Goal: Find specific page/section: Find specific page/section

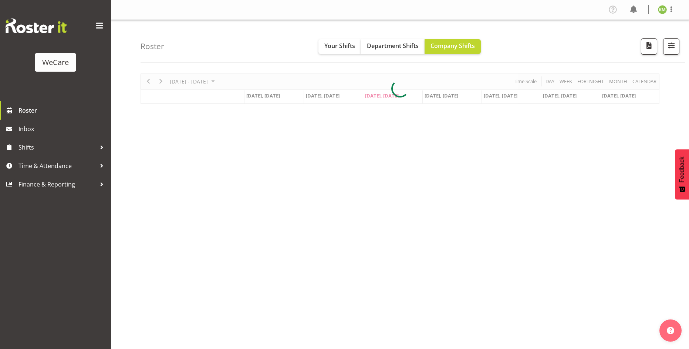
select select "location"
click at [667, 48] on span "button" at bounding box center [671, 46] width 10 height 10
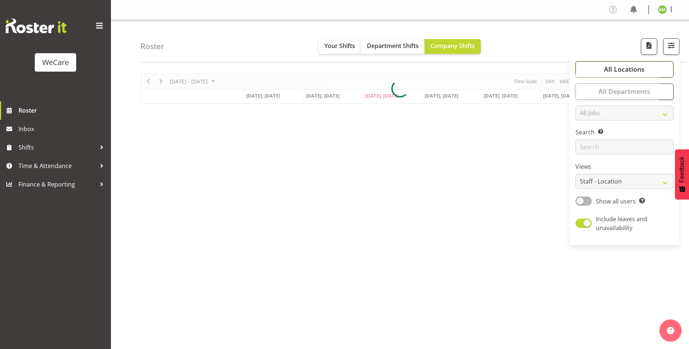
click at [656, 66] on button "All Locations" at bounding box center [624, 69] width 98 height 16
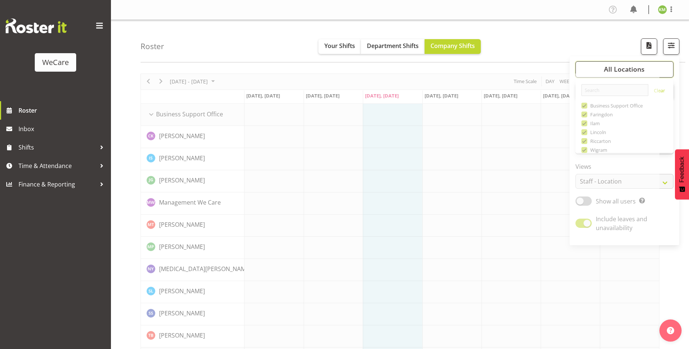
scroll to position [27, 0]
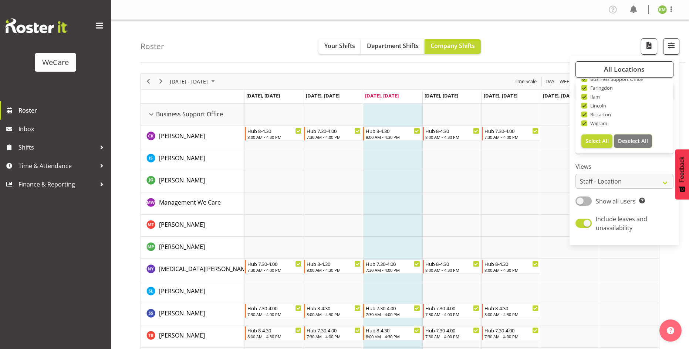
click at [637, 140] on span "Deselect All" at bounding box center [633, 141] width 30 height 7
checkbox input "false"
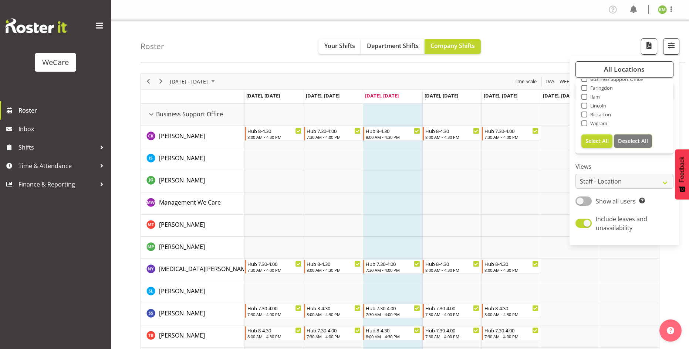
checkbox input "false"
click at [593, 89] on span "Faringdon" at bounding box center [600, 88] width 26 height 6
click at [586, 89] on input "Faringdon" at bounding box center [583, 87] width 5 height 5
checkbox input "true"
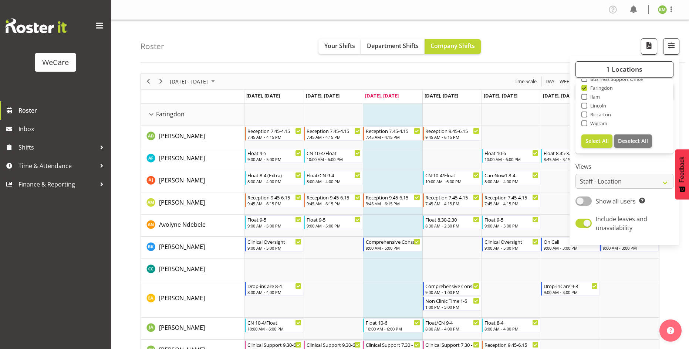
click at [589, 40] on div "Roster Your Shifts Department Shifts Company Shifts 1 Locations Clear Business …" at bounding box center [412, 41] width 545 height 43
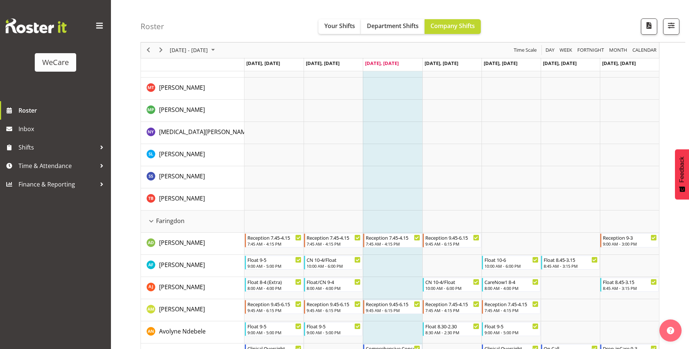
scroll to position [37, 0]
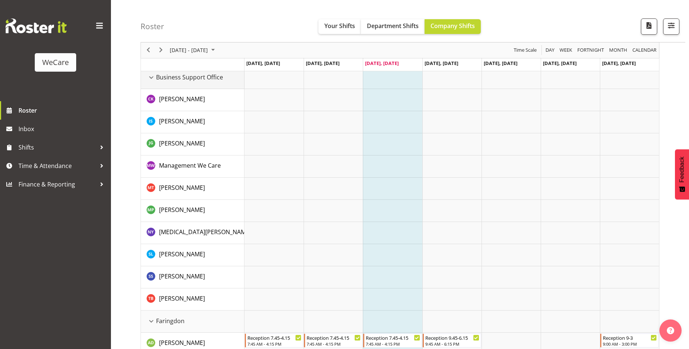
click at [156, 78] on div "Business Support Office resource" at bounding box center [151, 78] width 10 height 10
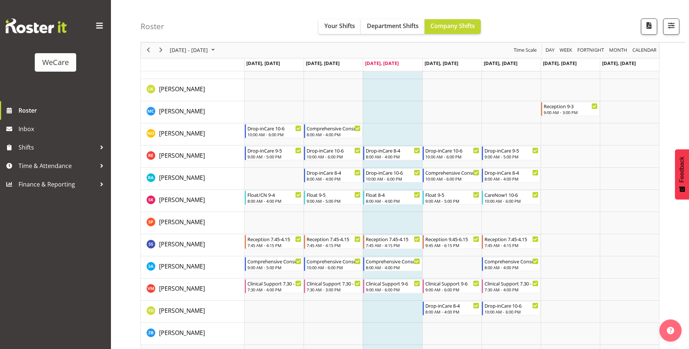
scroll to position [259, 0]
